Goal: Task Accomplishment & Management: Manage account settings

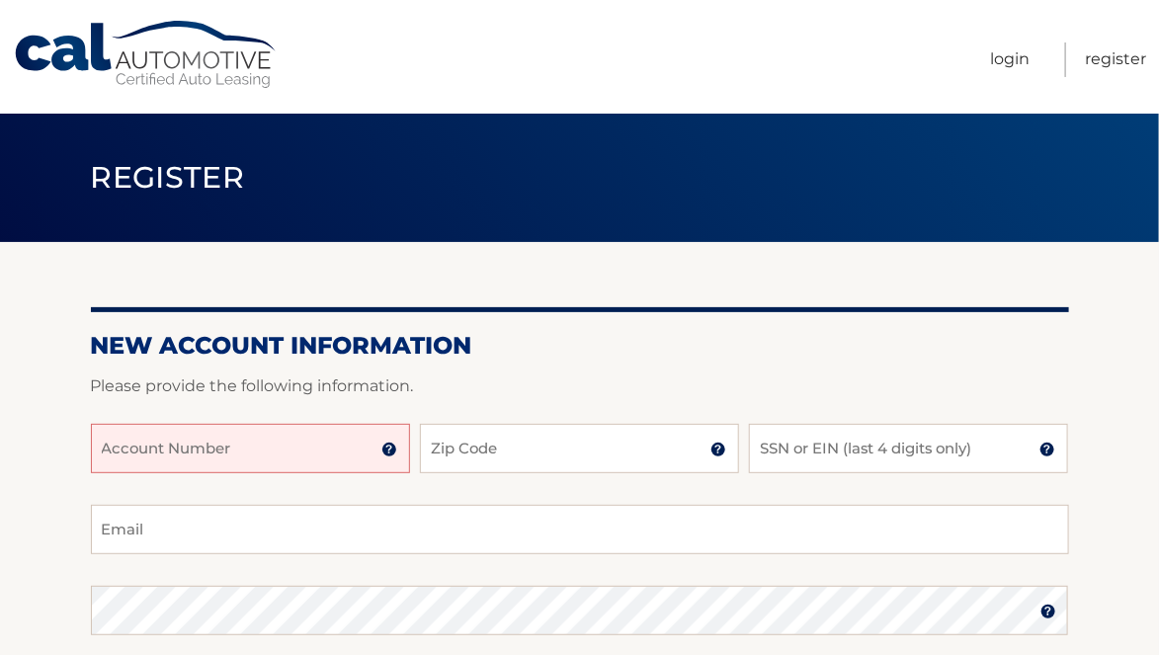
click at [328, 435] on input "Account Number" at bounding box center [250, 448] width 319 height 49
click at [331, 455] on input "Account Number" at bounding box center [250, 448] width 319 height 49
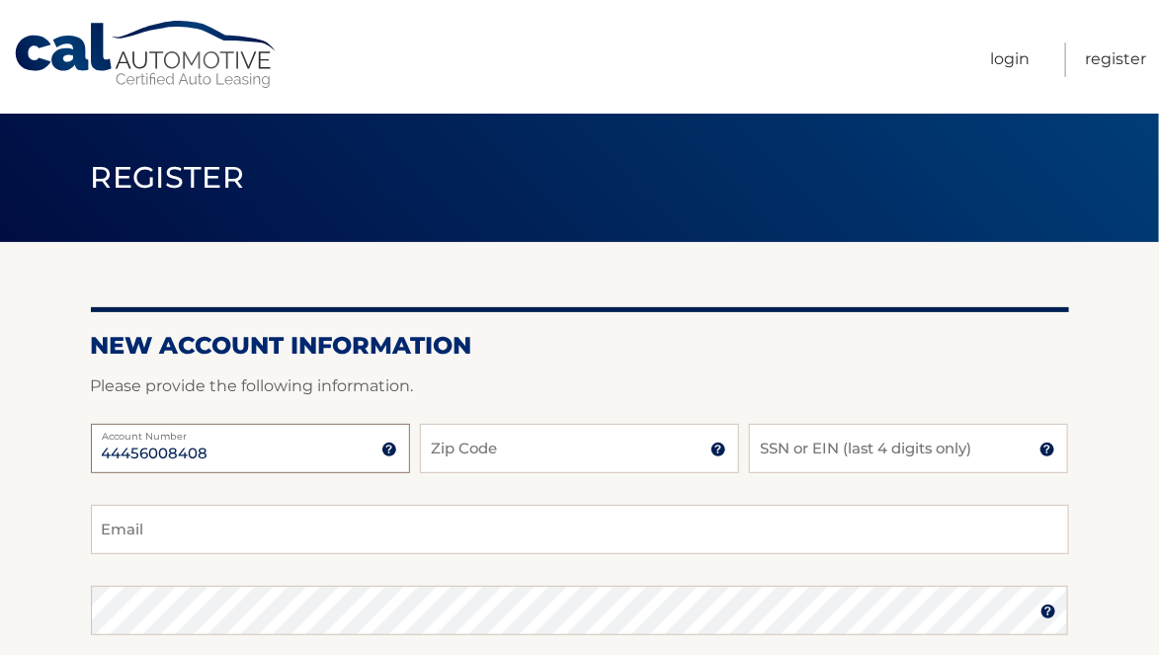
type input "44456008408"
click at [534, 450] on input "Zip Code" at bounding box center [579, 448] width 319 height 49
type input "10704"
type input "frankrescigno@gmail.com"
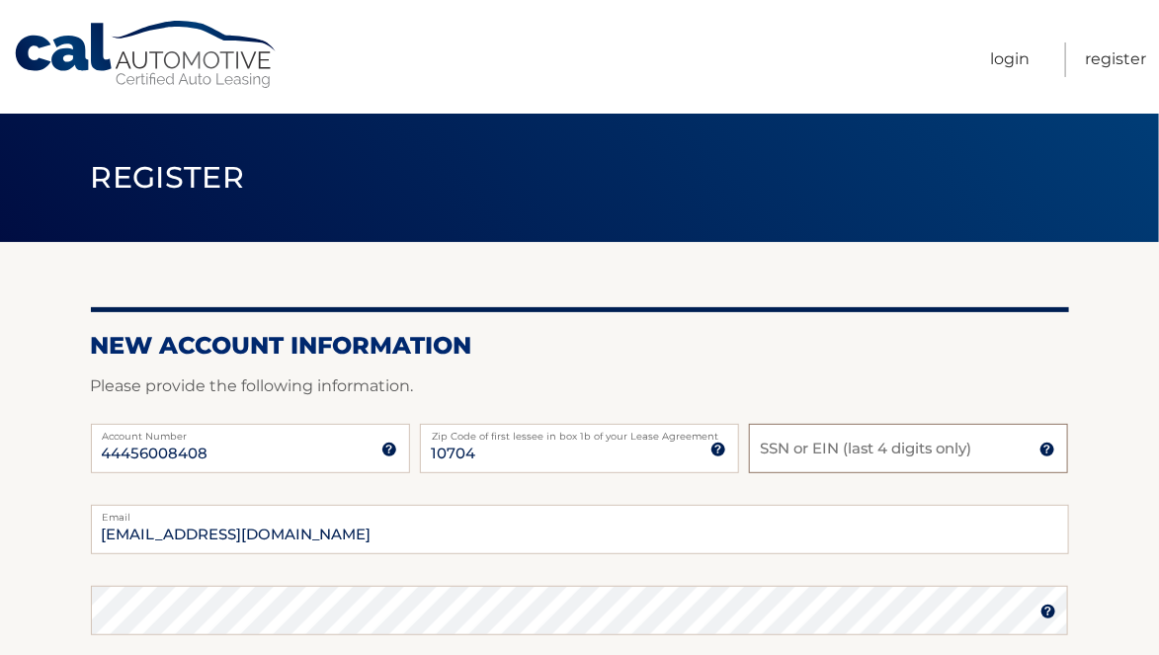
click at [794, 450] on input "SSN or EIN (last 4 digits only)" at bounding box center [908, 448] width 319 height 49
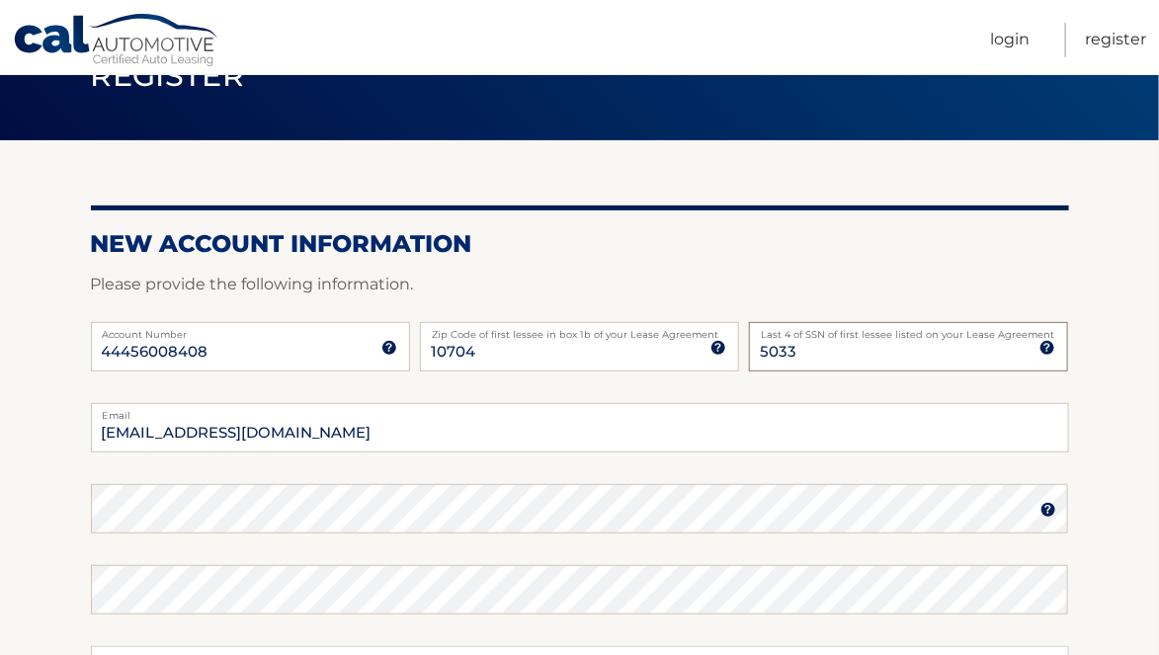
scroll to position [295, 0]
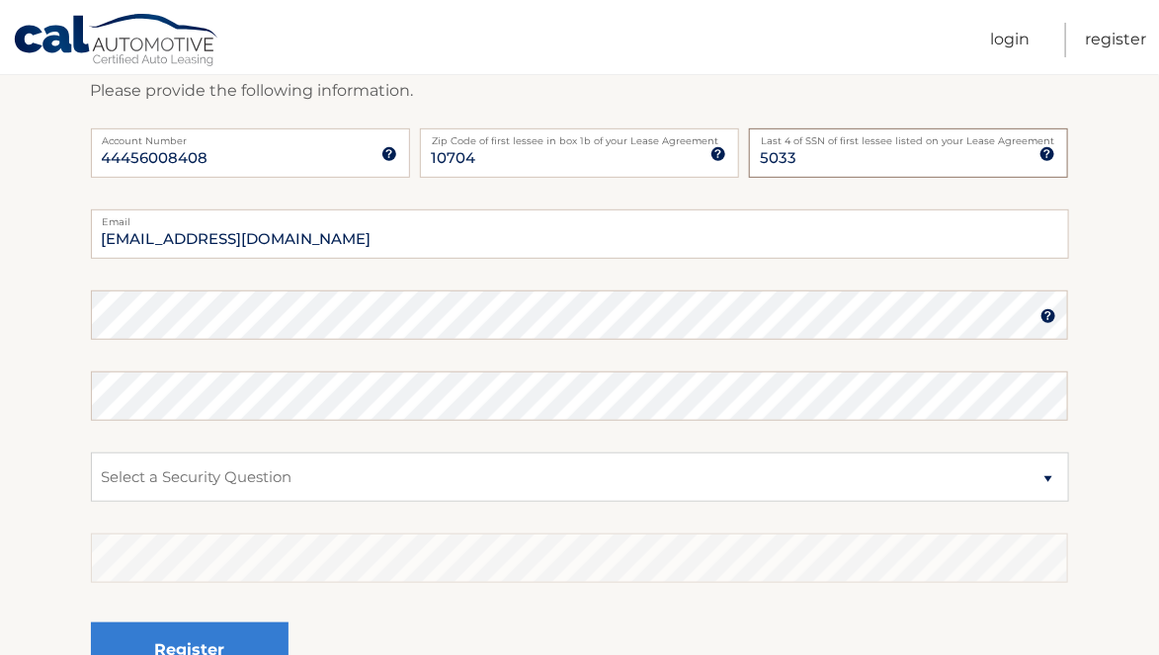
type input "5033"
click at [483, 479] on select "Select a Security Question What was the name of your elementary school? What is…" at bounding box center [580, 476] width 978 height 49
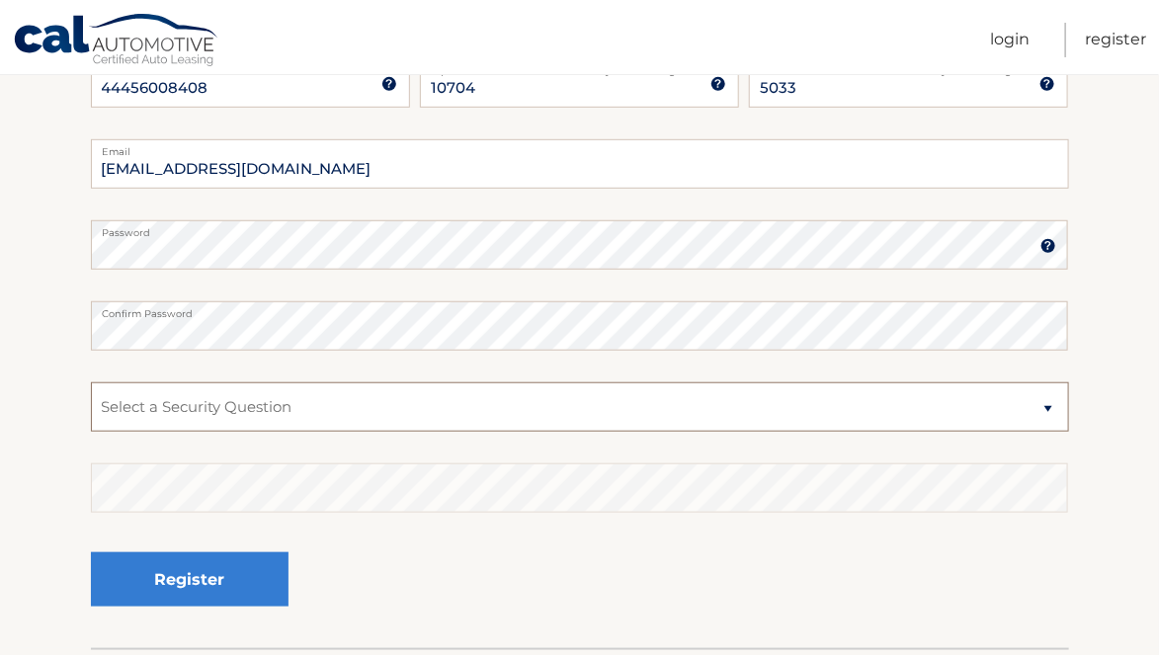
scroll to position [394, 0]
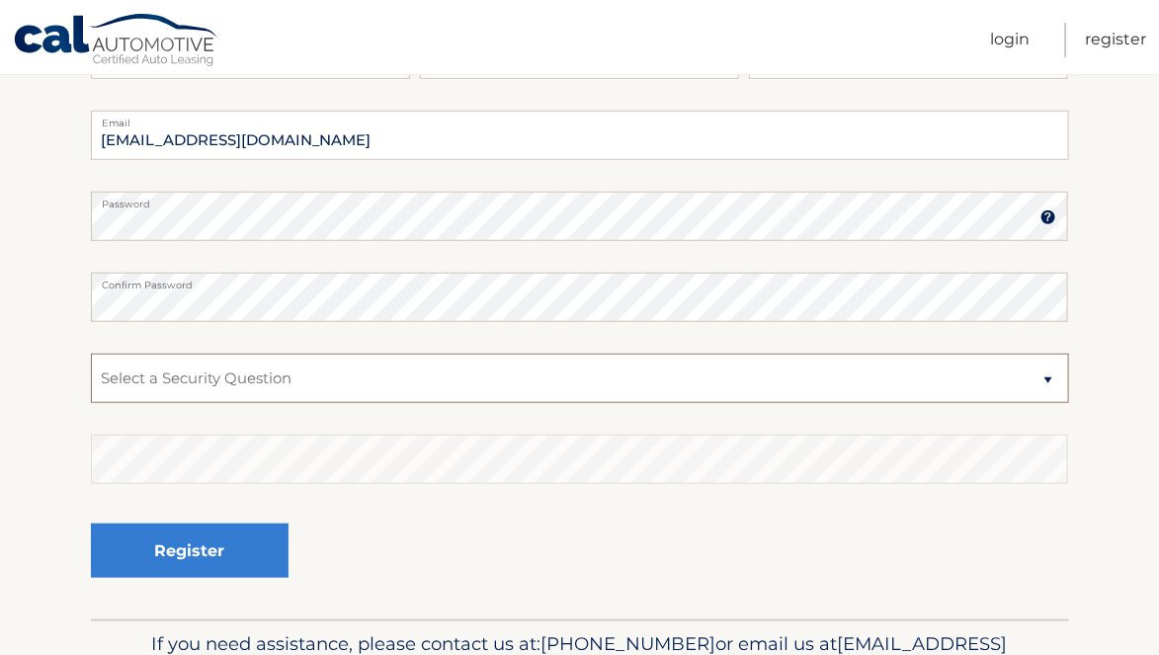
click at [420, 388] on select "Select a Security Question What was the name of your elementary school? What is…" at bounding box center [580, 378] width 978 height 49
select select "2"
click at [91, 354] on select "Select a Security Question What was the name of your elementary school? What is…" at bounding box center [580, 378] width 978 height 49
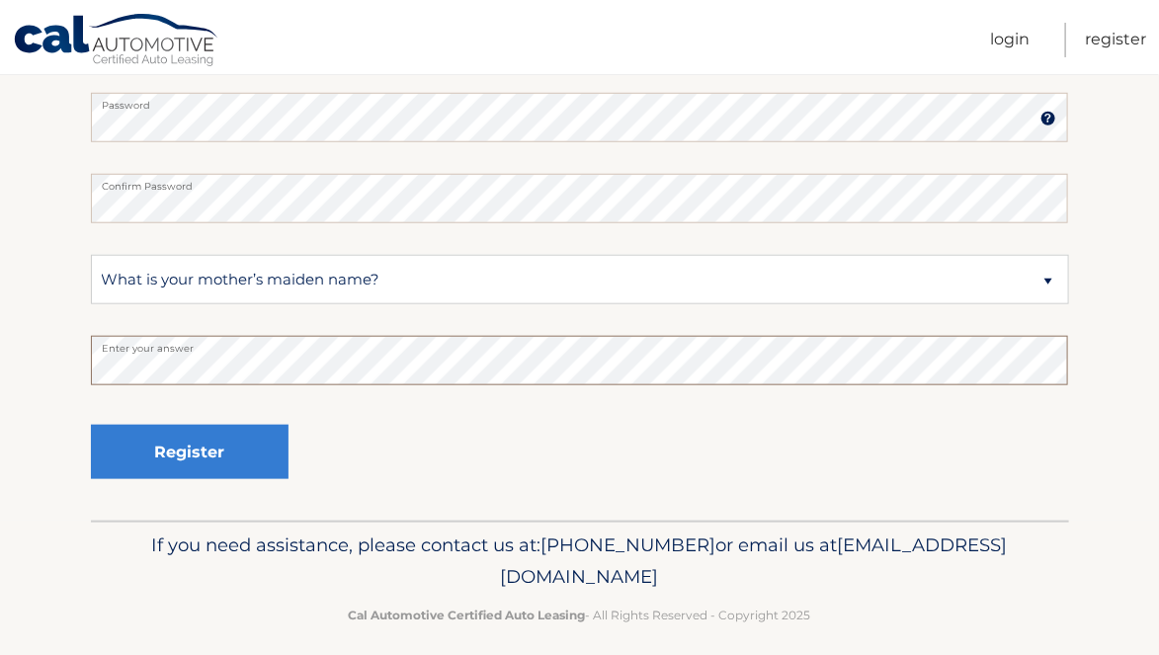
scroll to position [508, 0]
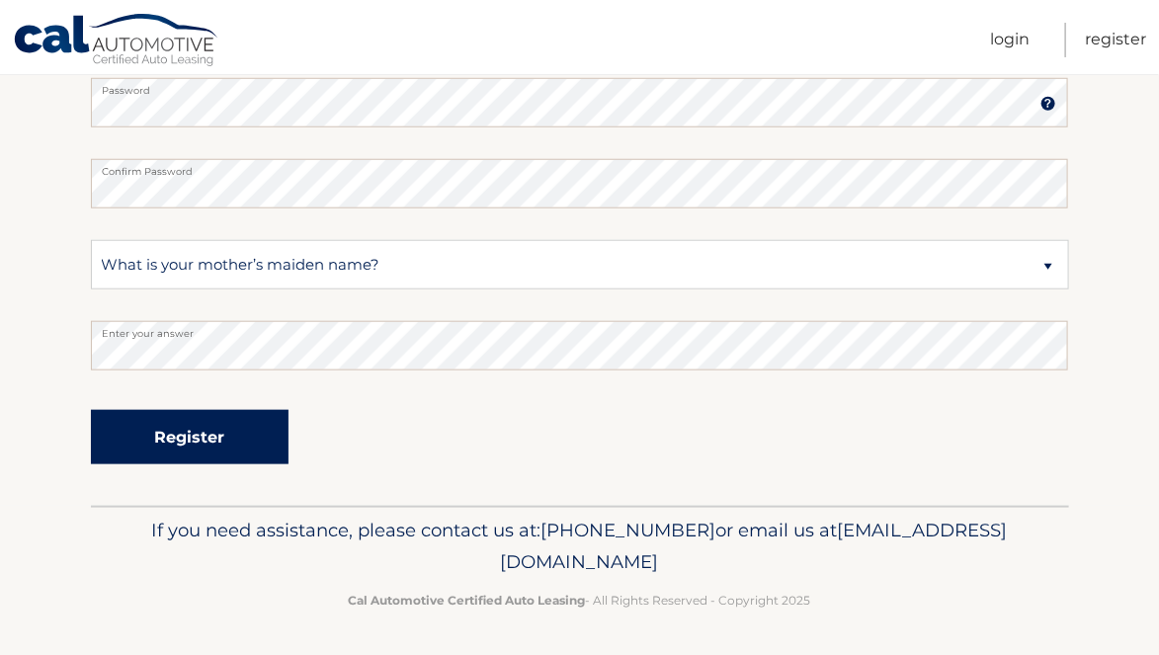
click at [208, 442] on button "Register" at bounding box center [190, 437] width 198 height 54
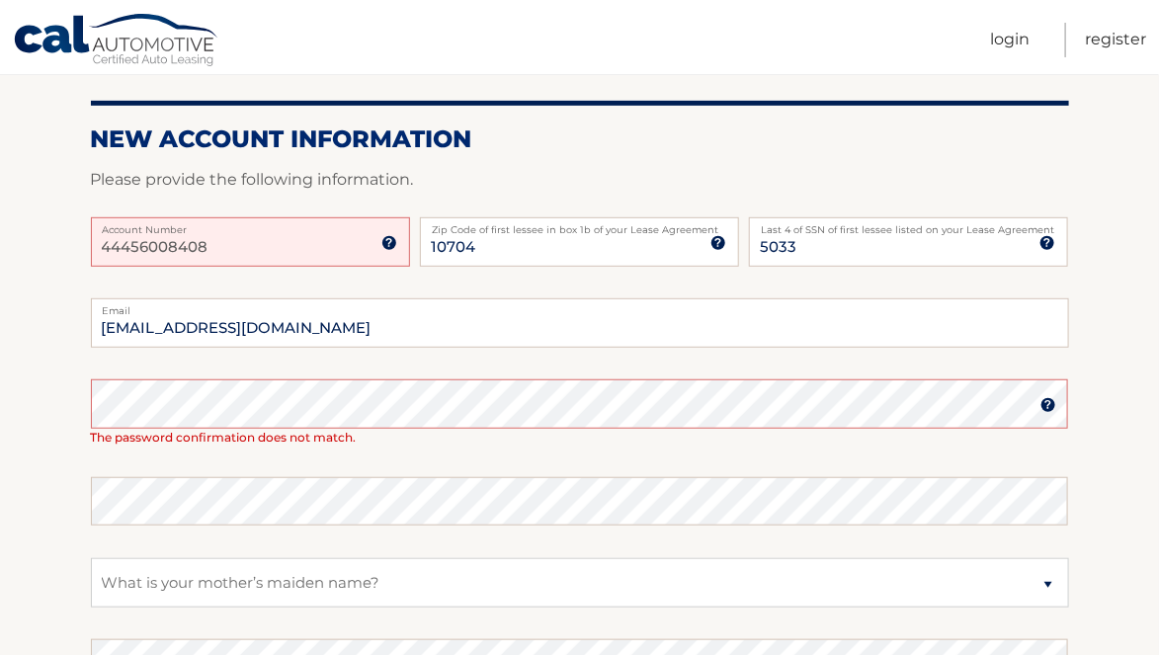
scroll to position [295, 0]
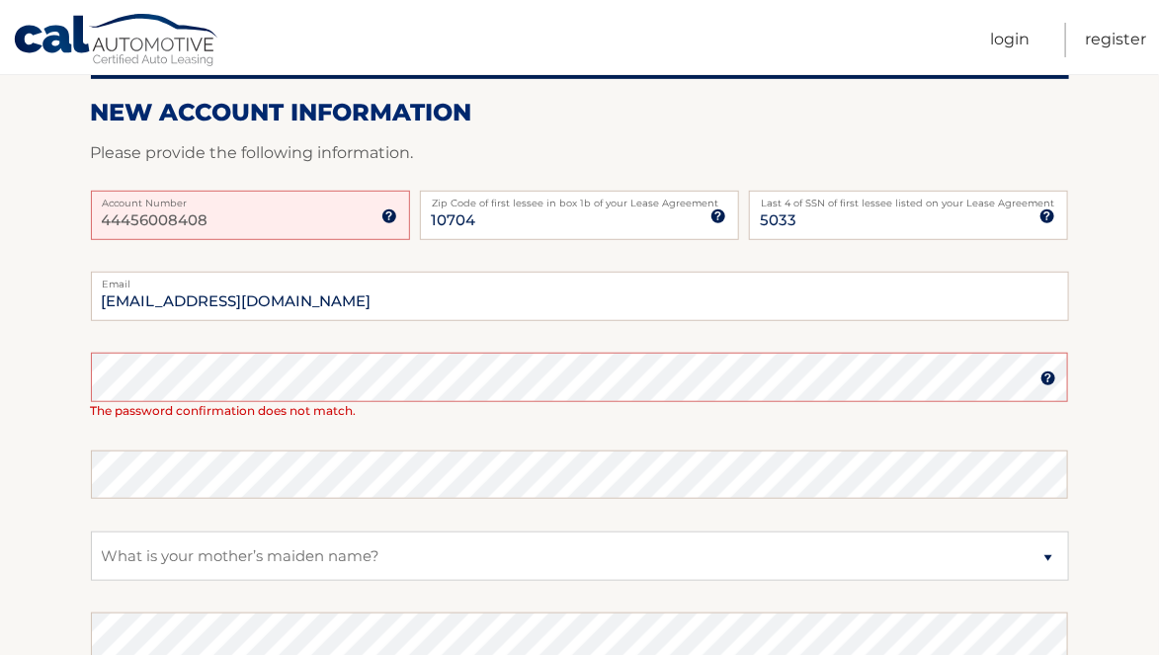
click at [384, 216] on img at bounding box center [389, 216] width 16 height 16
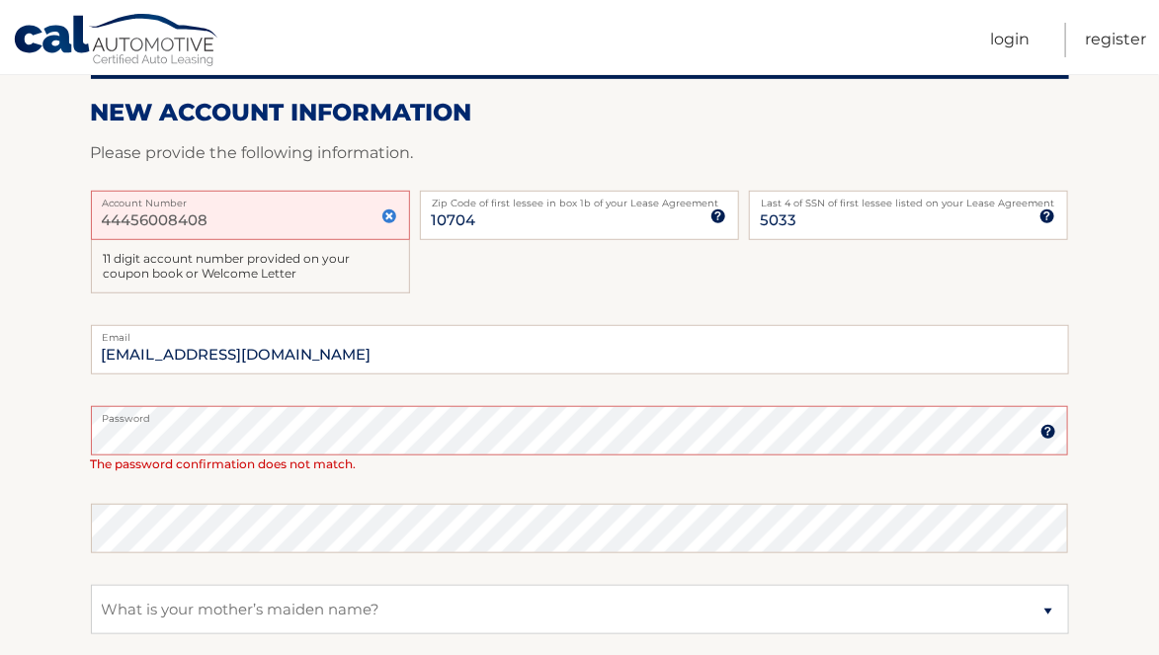
click at [1045, 425] on img at bounding box center [1048, 432] width 16 height 16
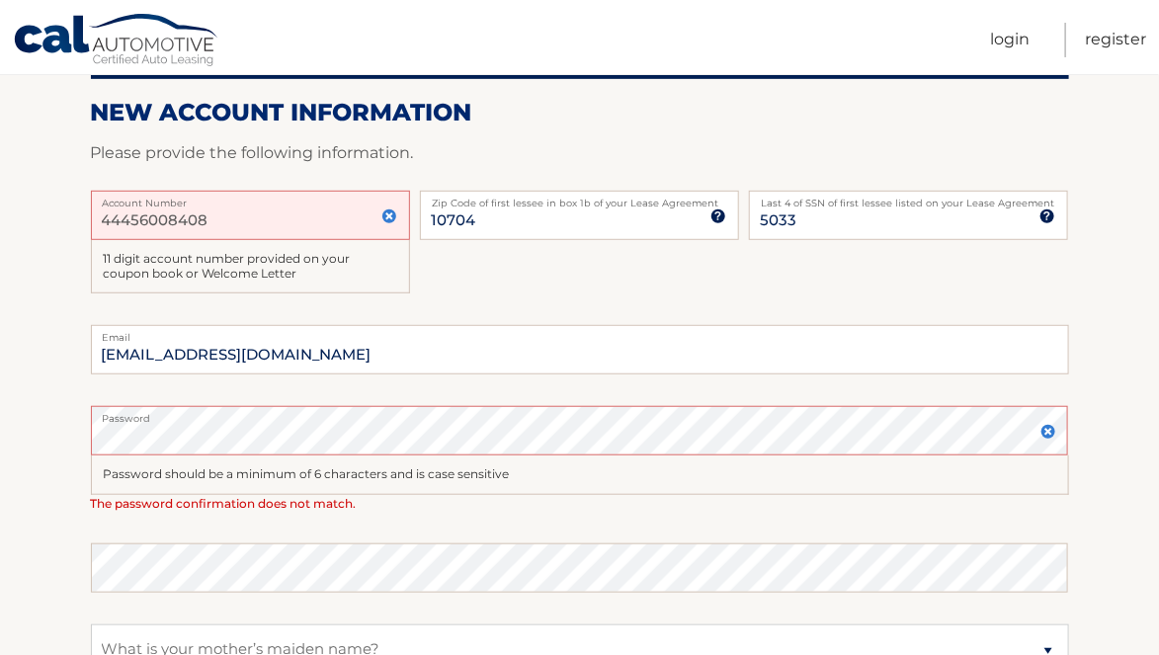
click at [514, 418] on label "Password" at bounding box center [580, 414] width 978 height 16
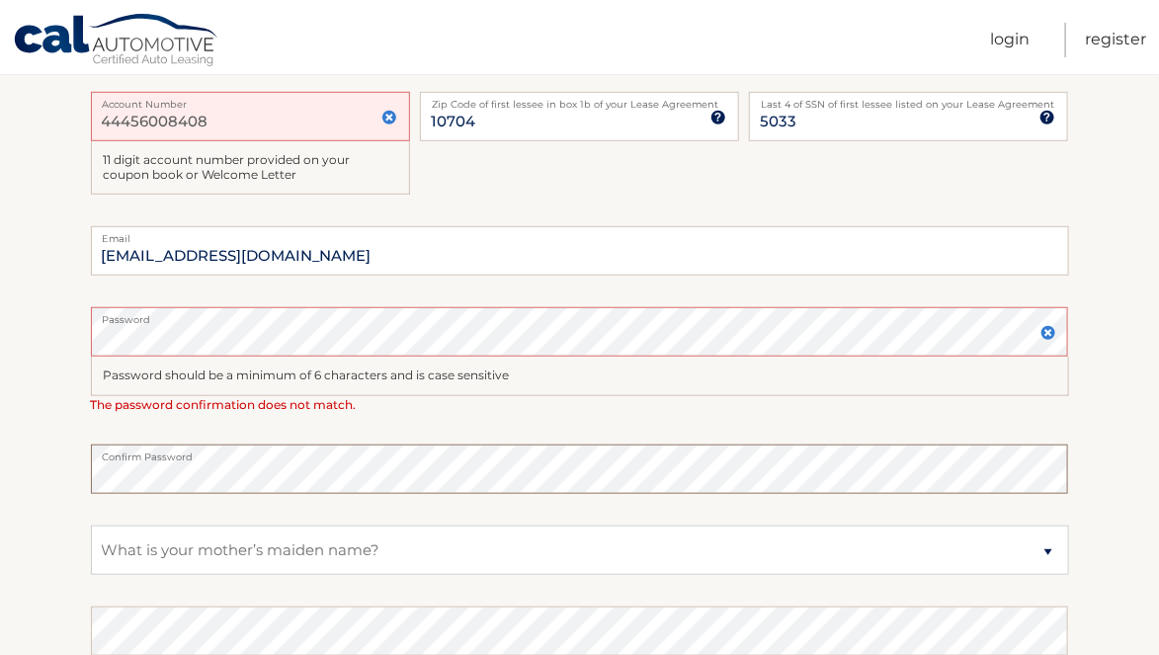
scroll to position [677, 0]
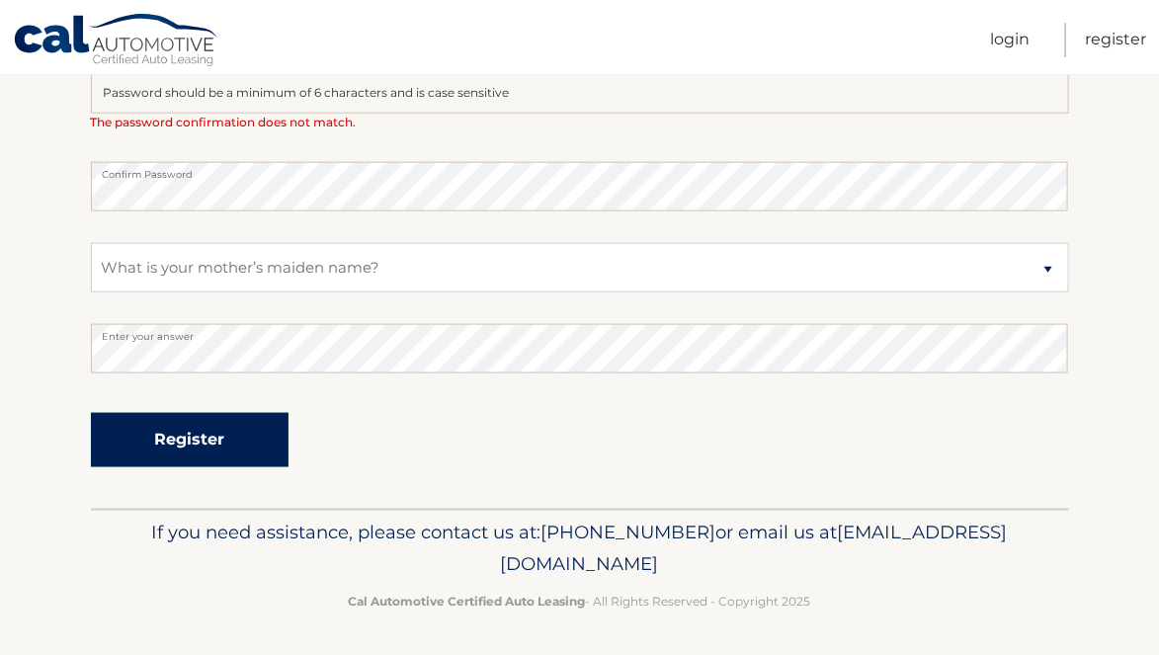
click at [233, 449] on button "Register" at bounding box center [190, 440] width 198 height 54
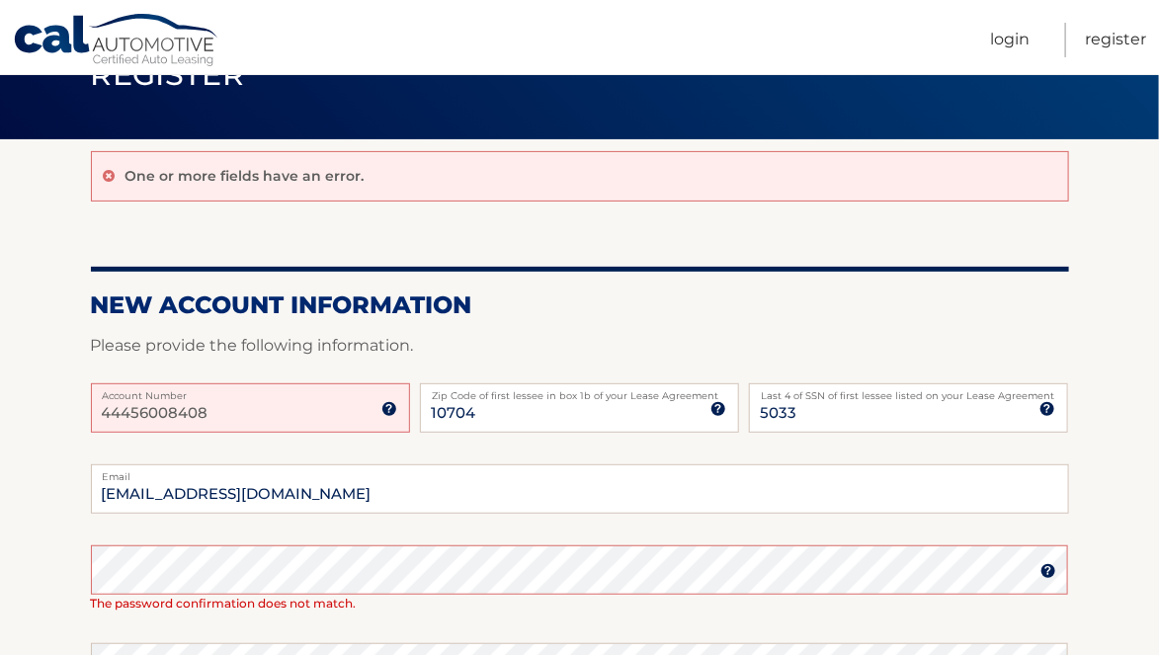
scroll to position [90, 0]
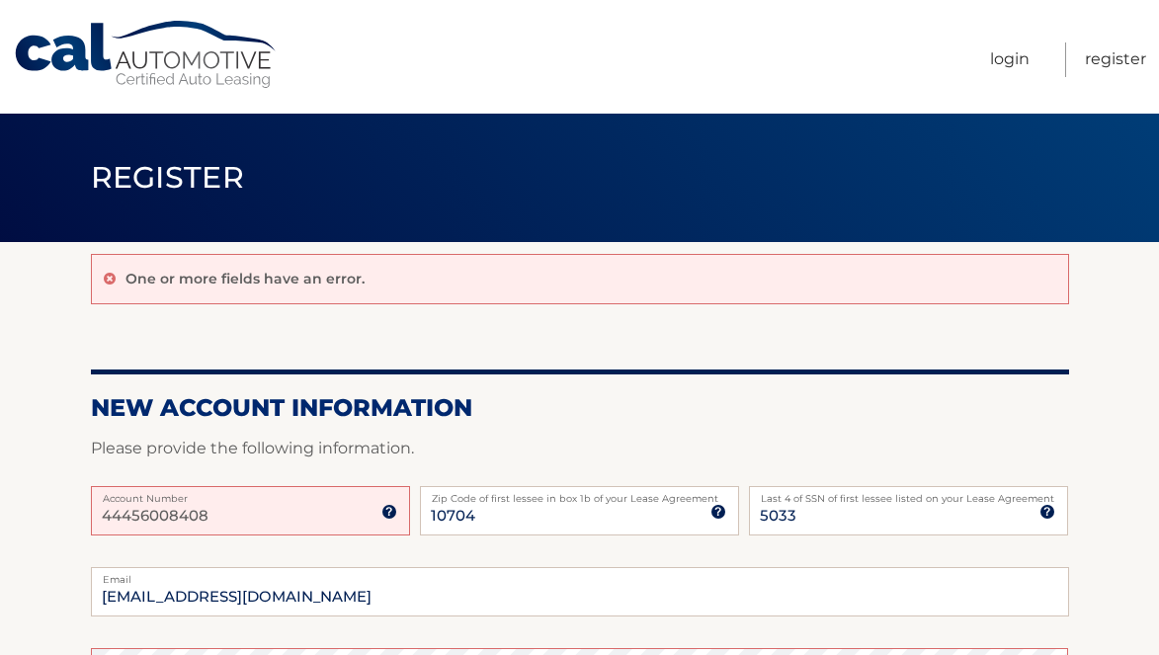
scroll to position [584, 0]
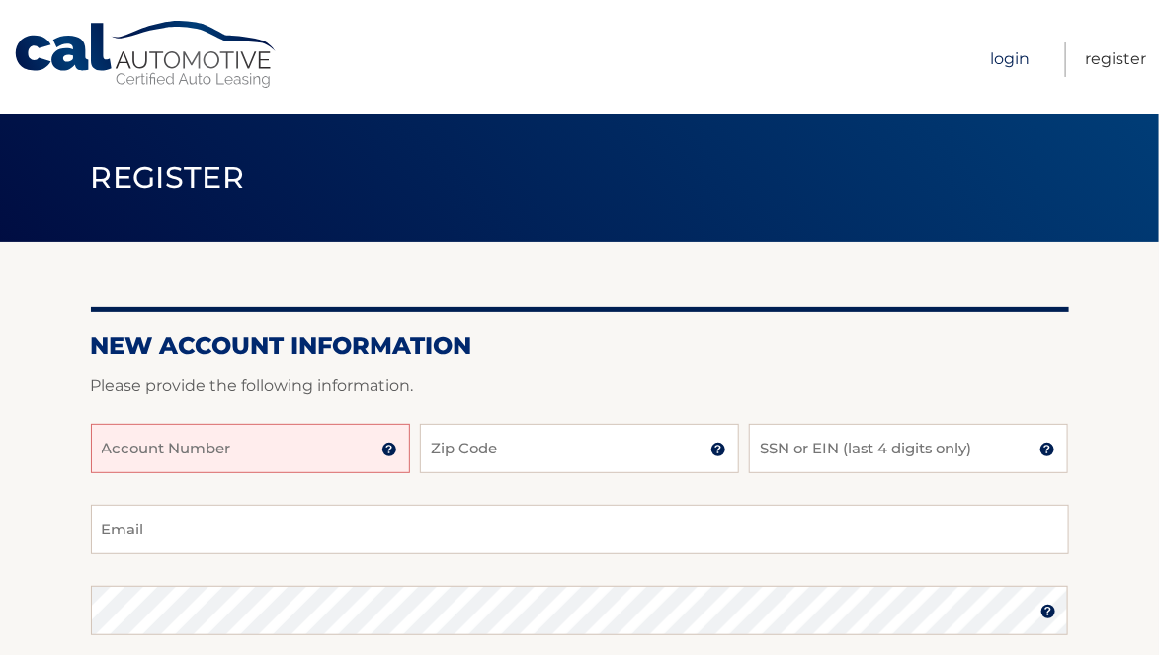
click at [1012, 61] on link "Login" at bounding box center [1010, 59] width 40 height 35
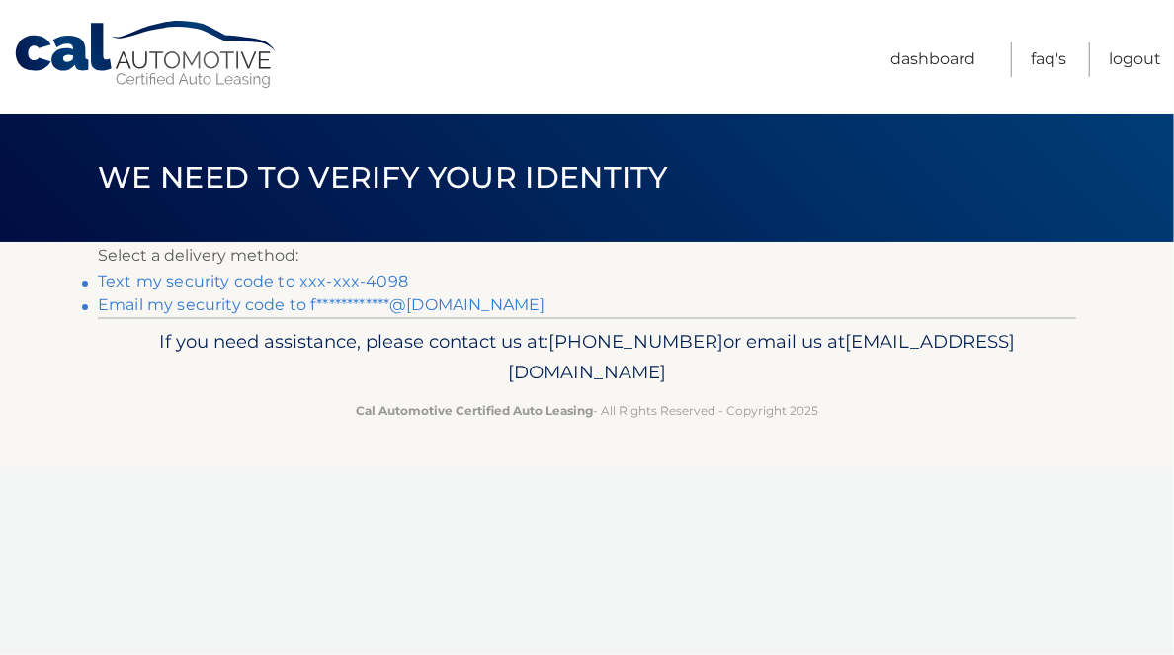
click at [379, 275] on link "Text my security code to xxx-xxx-4098" at bounding box center [253, 281] width 310 height 19
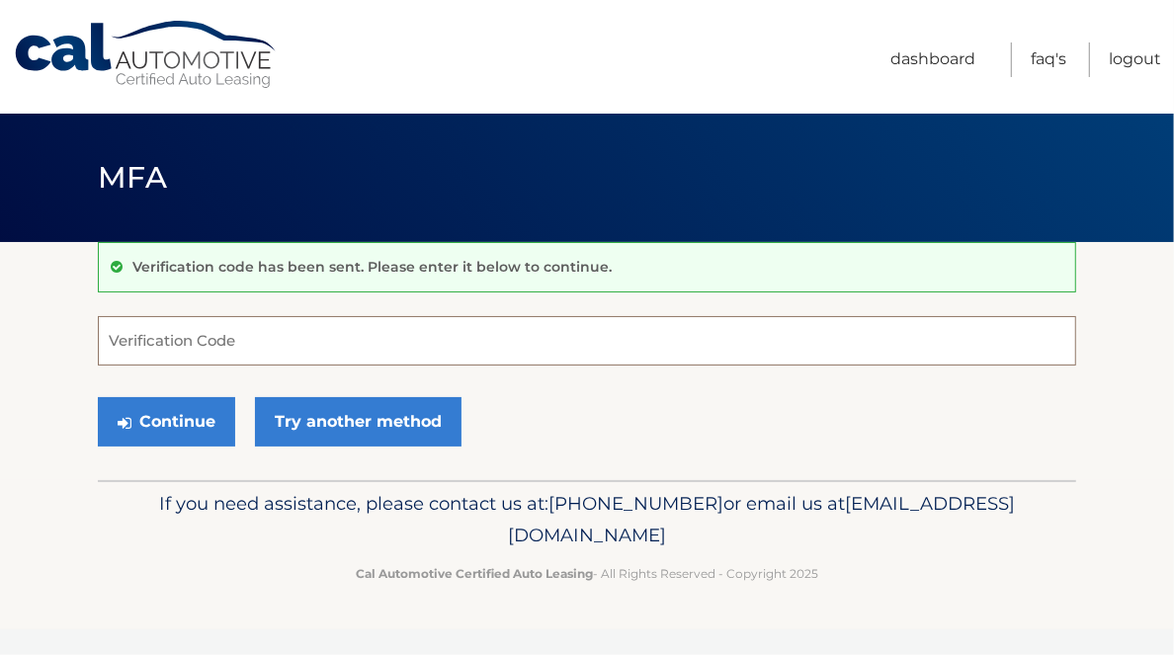
click at [355, 352] on input "Verification Code" at bounding box center [587, 340] width 978 height 49
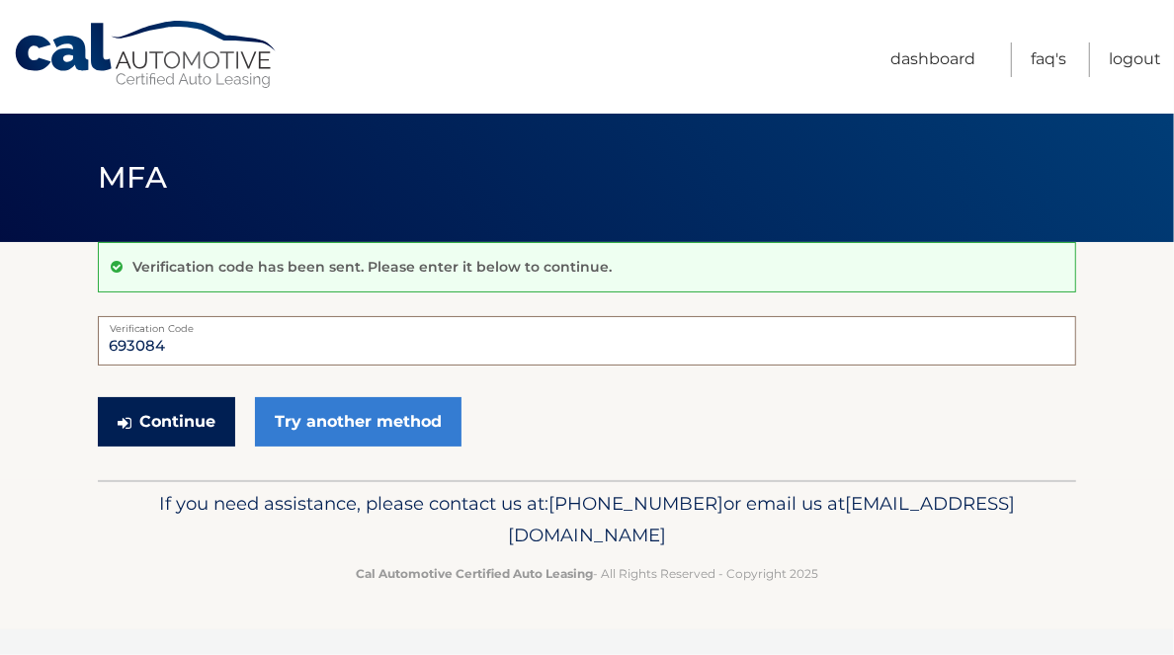
type input "693084"
click at [195, 431] on button "Continue" at bounding box center [166, 421] width 137 height 49
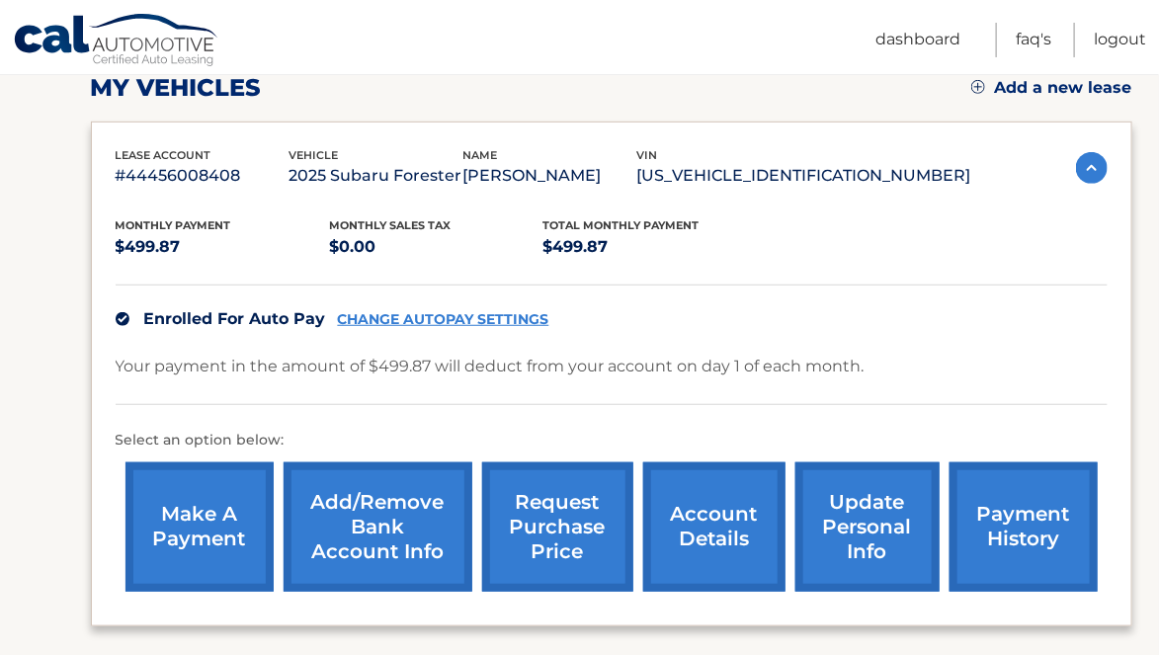
scroll to position [265, 0]
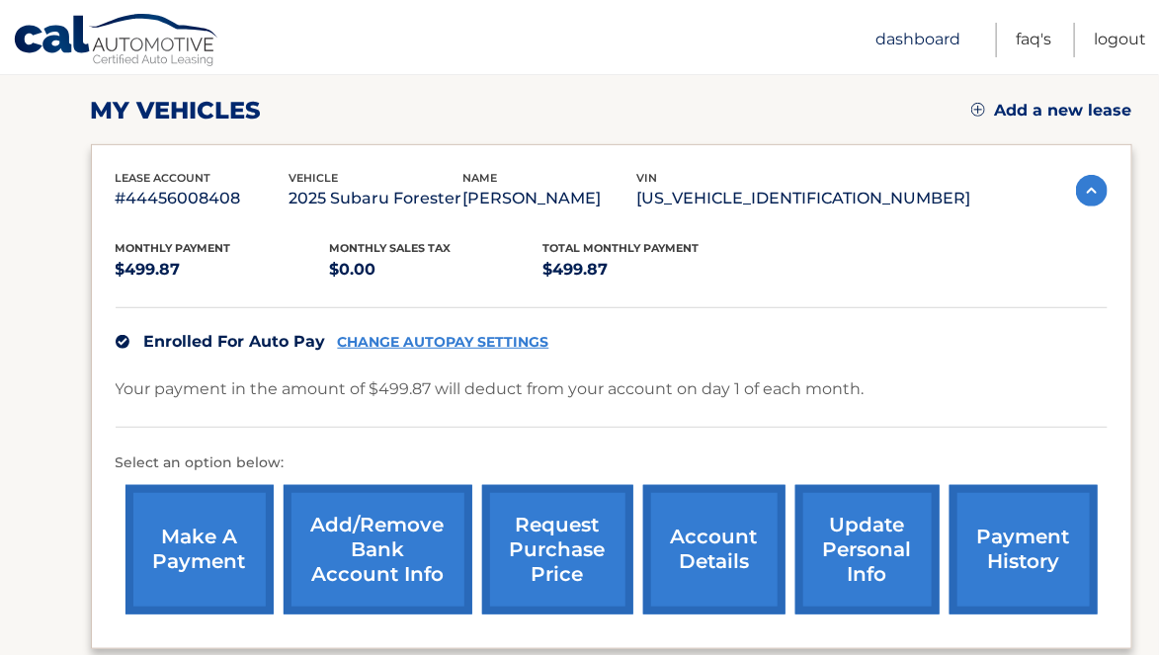
click at [917, 38] on link "Dashboard" at bounding box center [917, 40] width 85 height 35
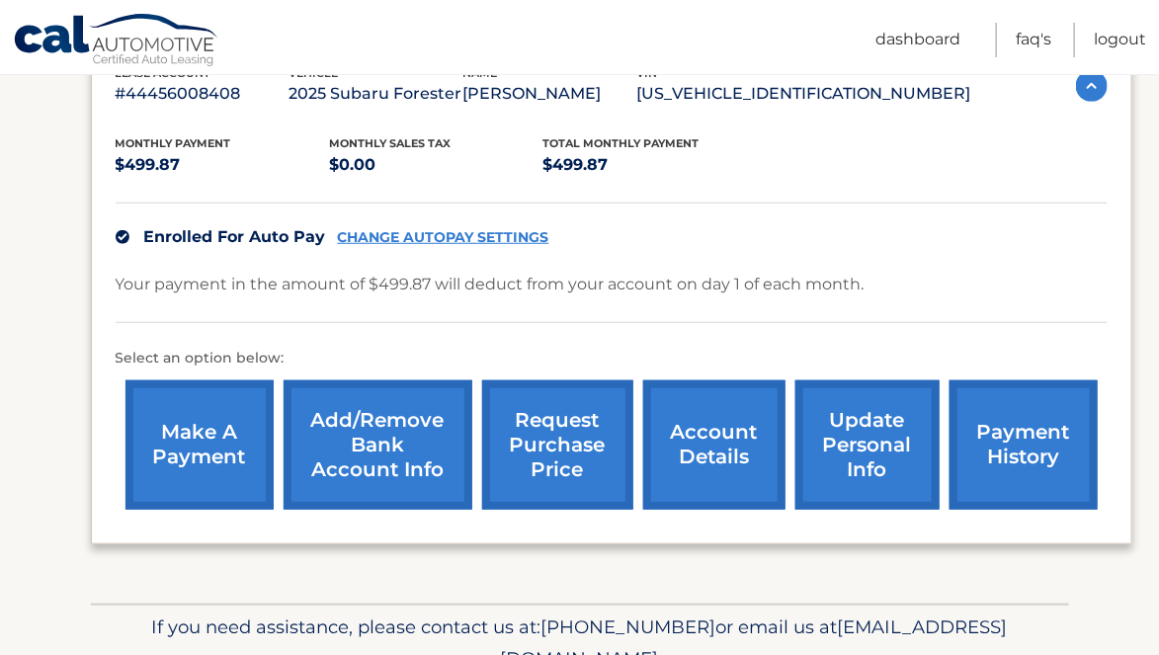
scroll to position [394, 0]
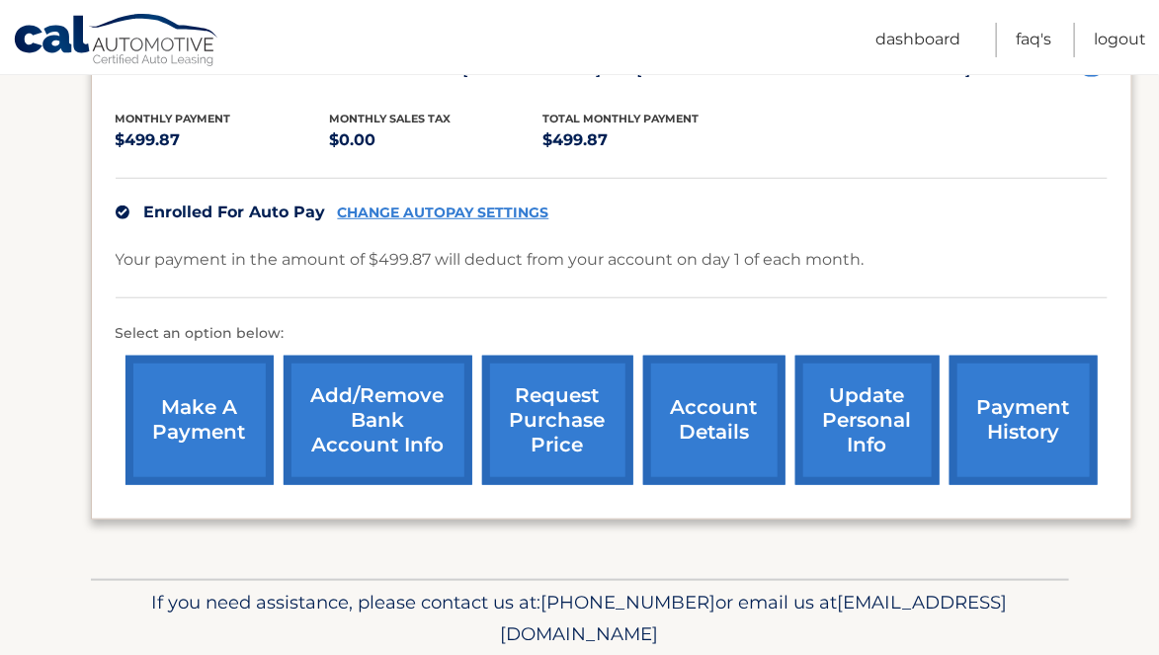
click at [1015, 443] on link "payment history" at bounding box center [1023, 420] width 148 height 129
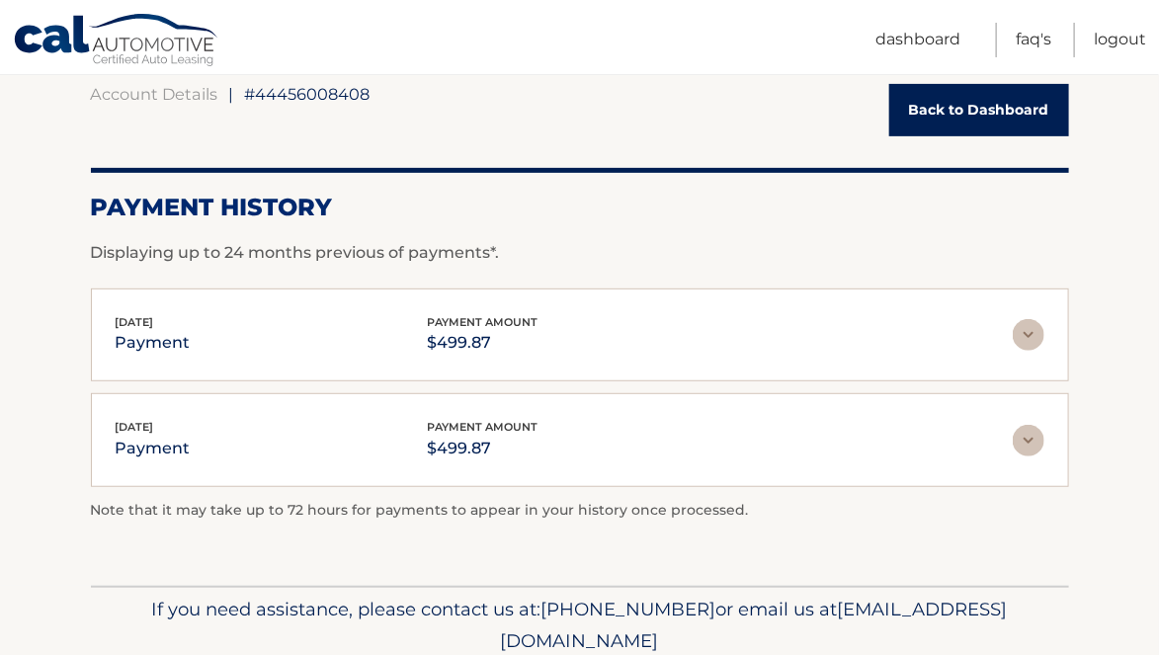
scroll to position [197, 0]
